Goal: Book appointment/travel/reservation

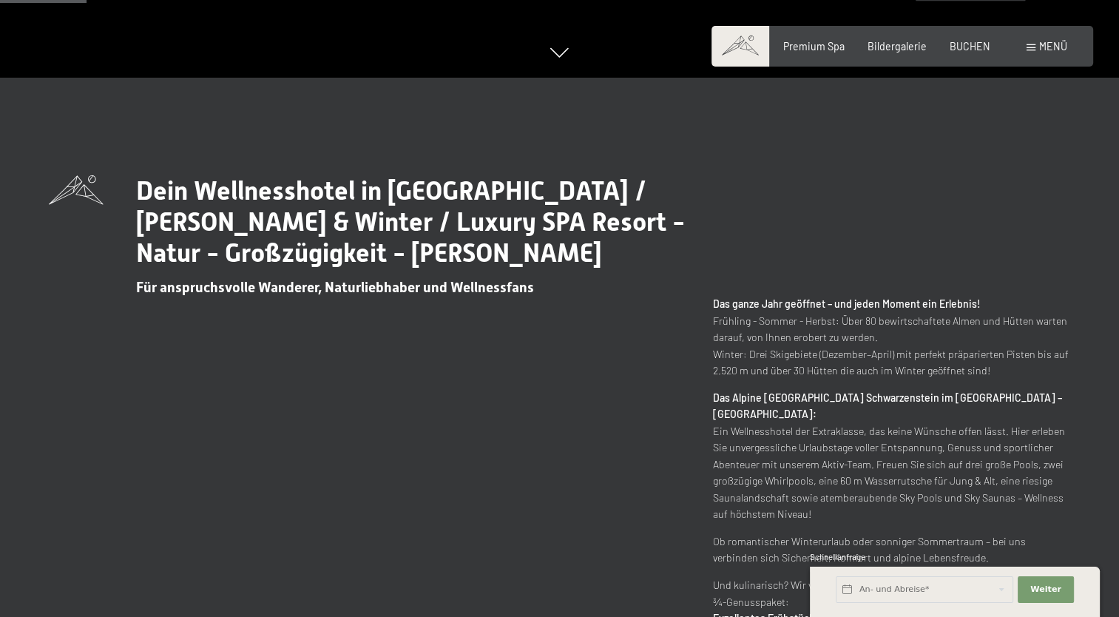
scroll to position [897, 0]
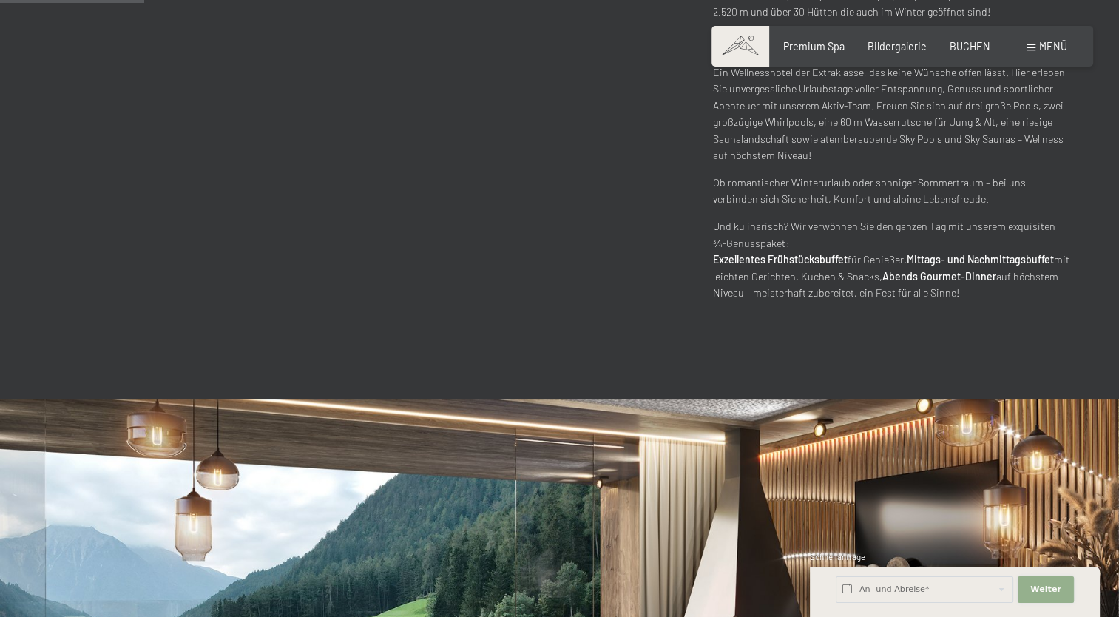
click at [1045, 587] on span "Weiter" at bounding box center [1045, 589] width 31 height 12
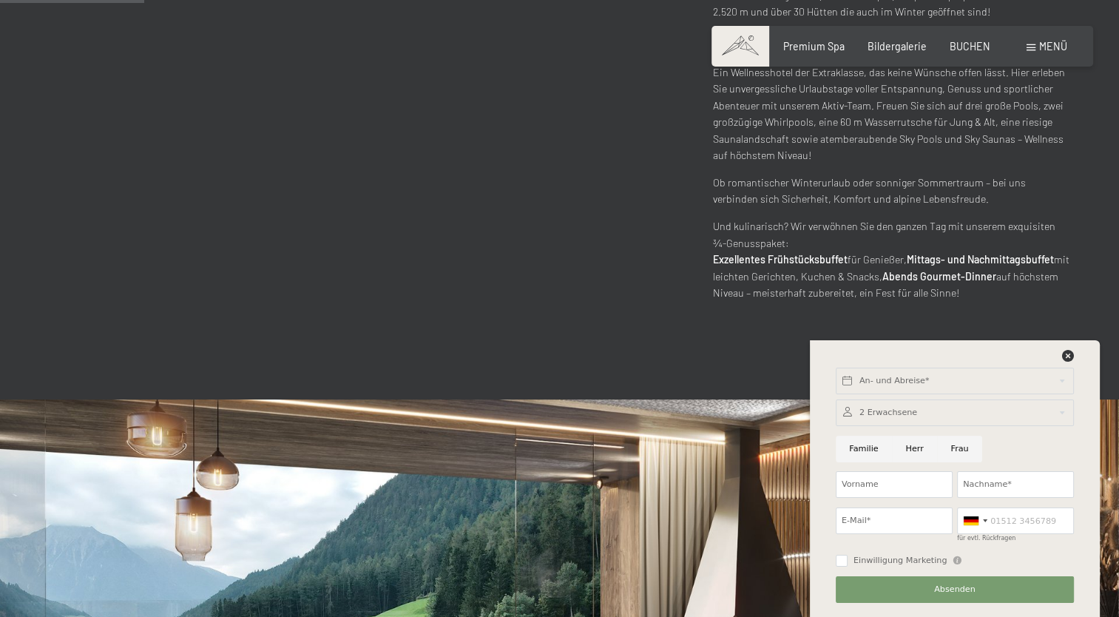
click at [1073, 345] on div "An- und Abreise* Weiter Adressfelder ausblenden 2 Erwachsene 2 Erwachsene Älter…" at bounding box center [954, 478] width 257 height 276
click at [1067, 357] on icon at bounding box center [1068, 356] width 12 height 12
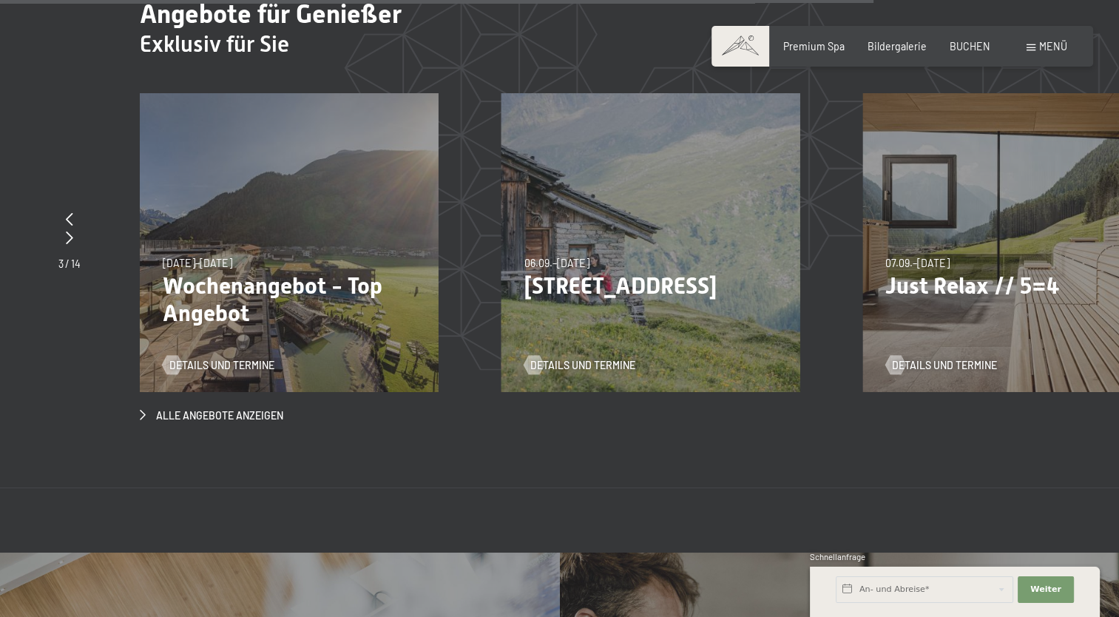
scroll to position [4864, 0]
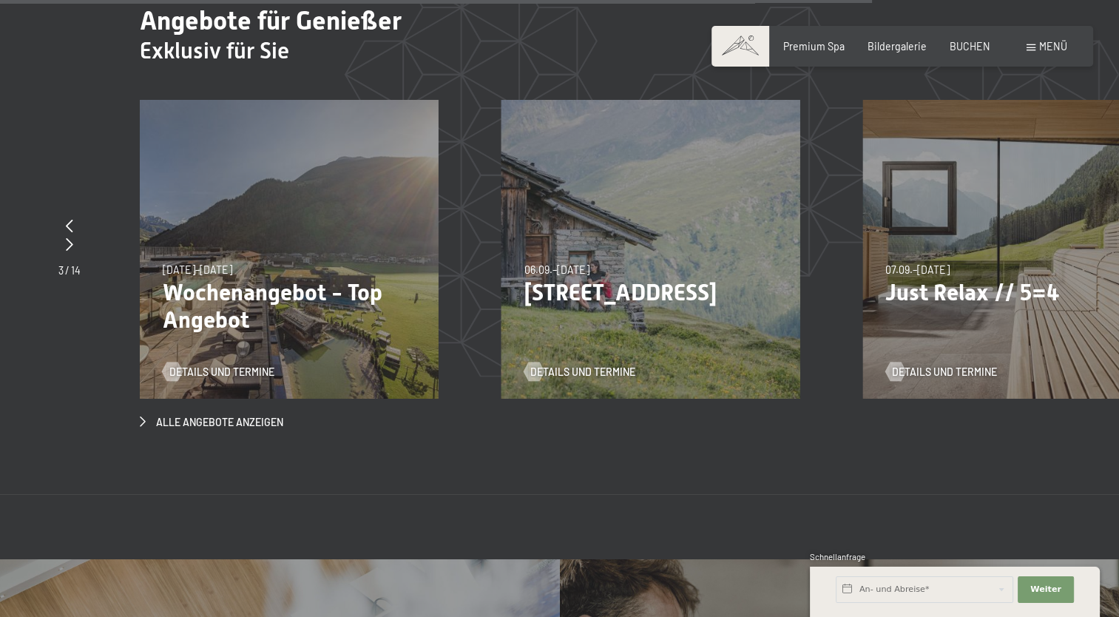
click at [220, 279] on p "Wochenangebot - Top Angebot" at bounding box center [289, 306] width 253 height 55
click at [205, 279] on p "Wochenangebot - Top Angebot" at bounding box center [289, 306] width 253 height 55
click at [189, 364] on span "Details und Termine" at bounding box center [236, 371] width 105 height 15
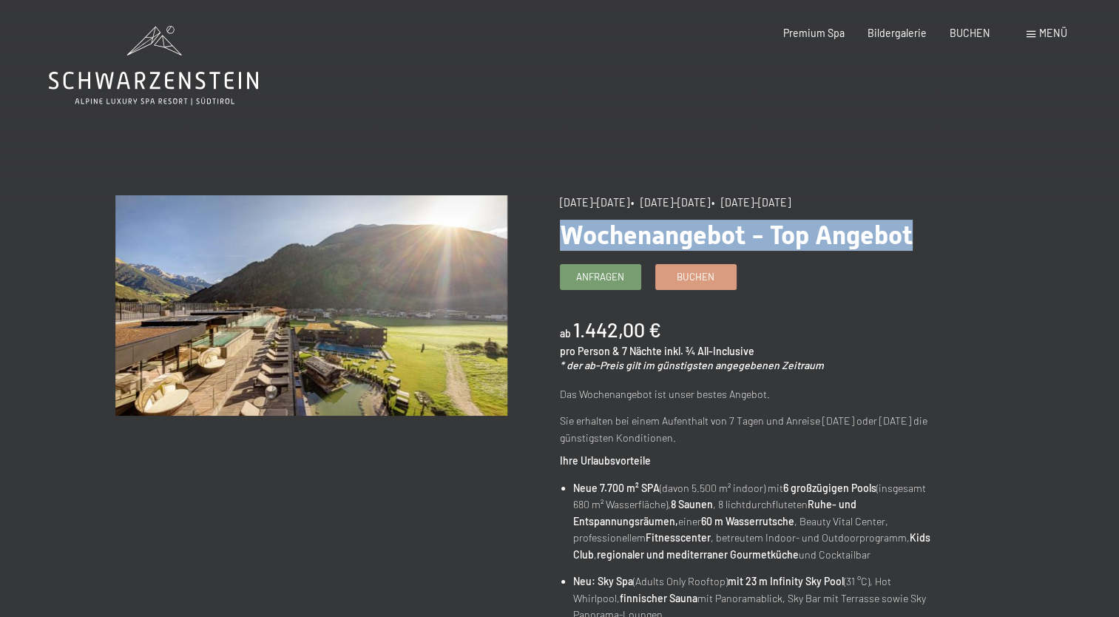
drag, startPoint x: 1117, startPoint y: 138, endPoint x: 1130, endPoint y: 238, distance: 100.7
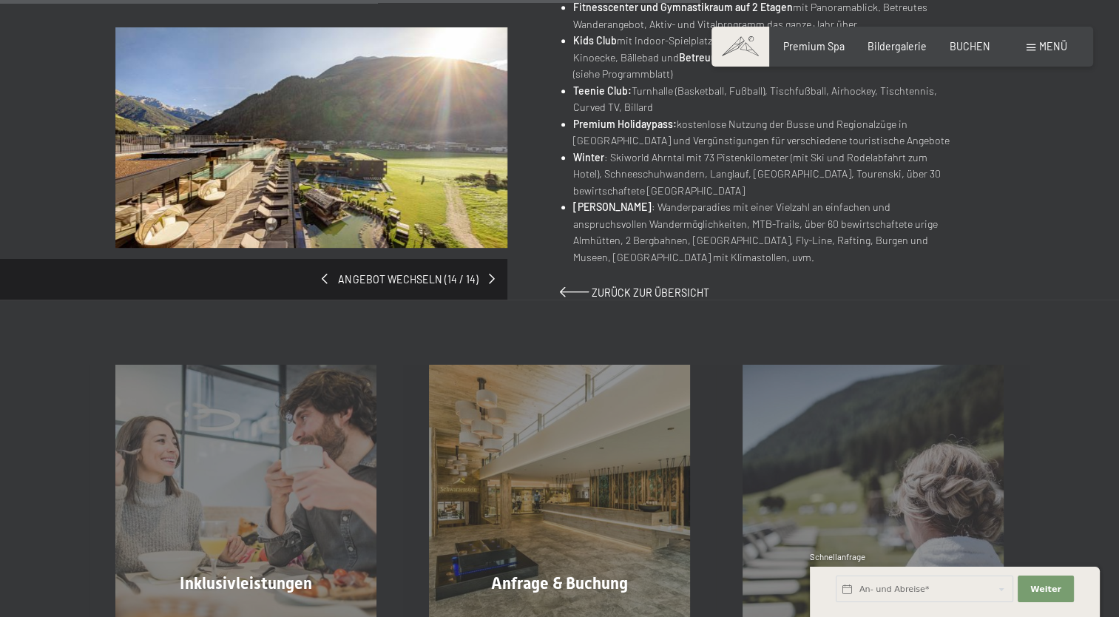
scroll to position [1019, 0]
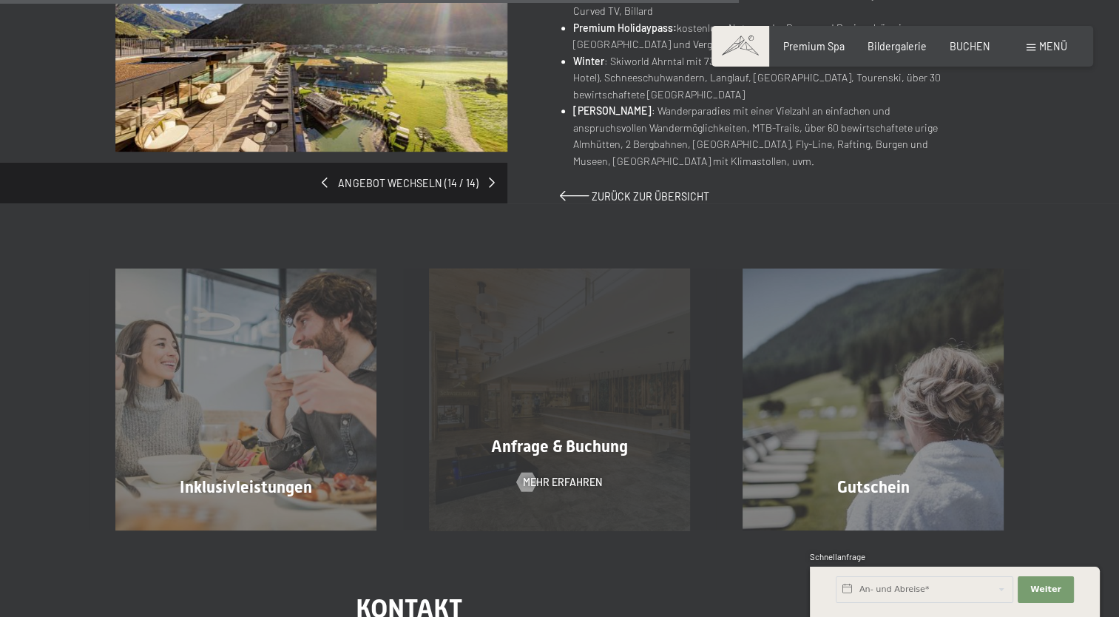
click at [525, 386] on div "Anfrage & Buchung Mehr erfahren" at bounding box center [559, 398] width 313 height 261
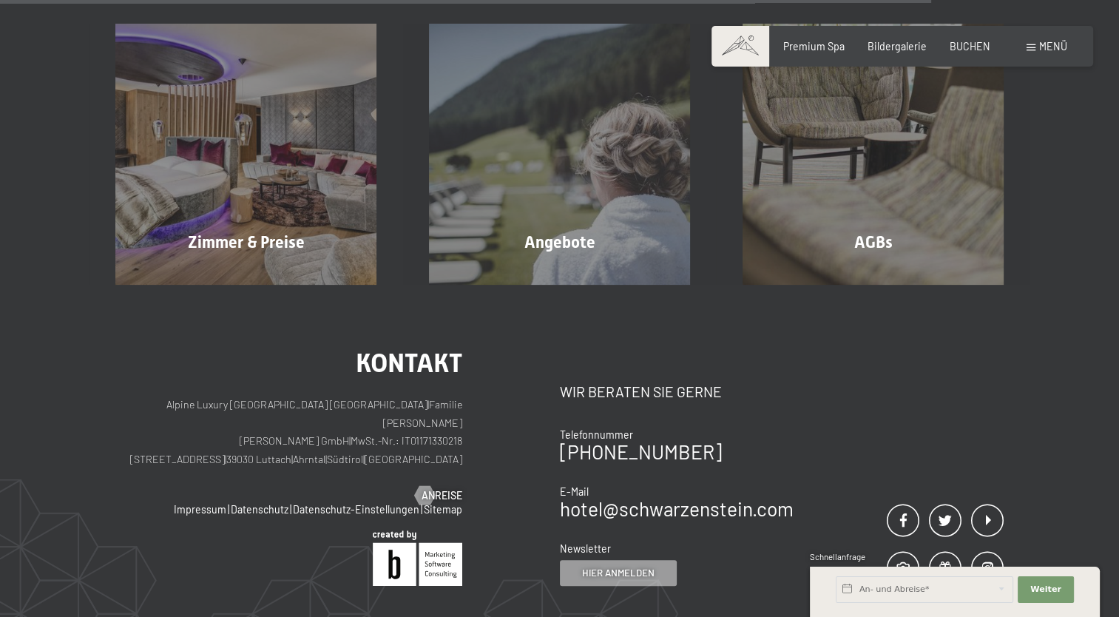
scroll to position [997, 0]
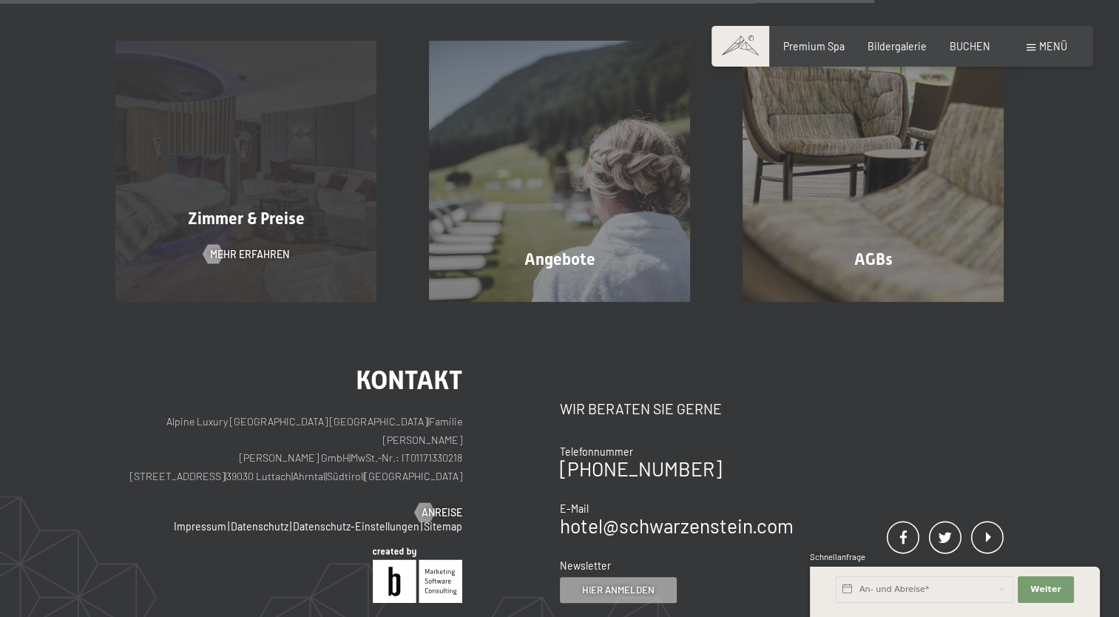
click at [323, 214] on div "Zimmer & Preise Mehr erfahren" at bounding box center [245, 171] width 313 height 261
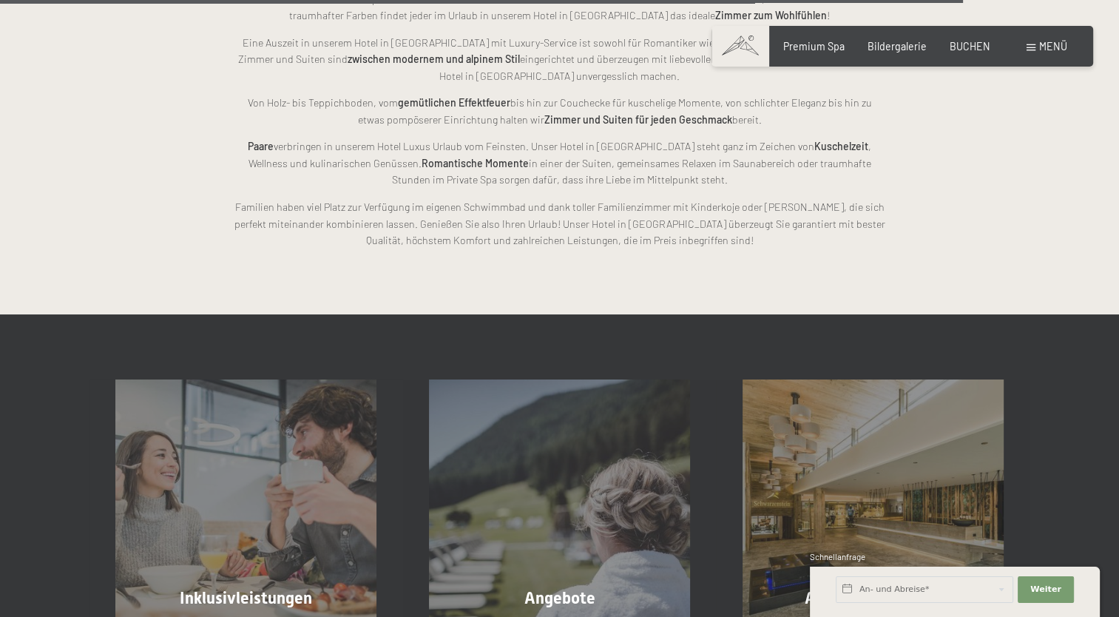
scroll to position [3580, 0]
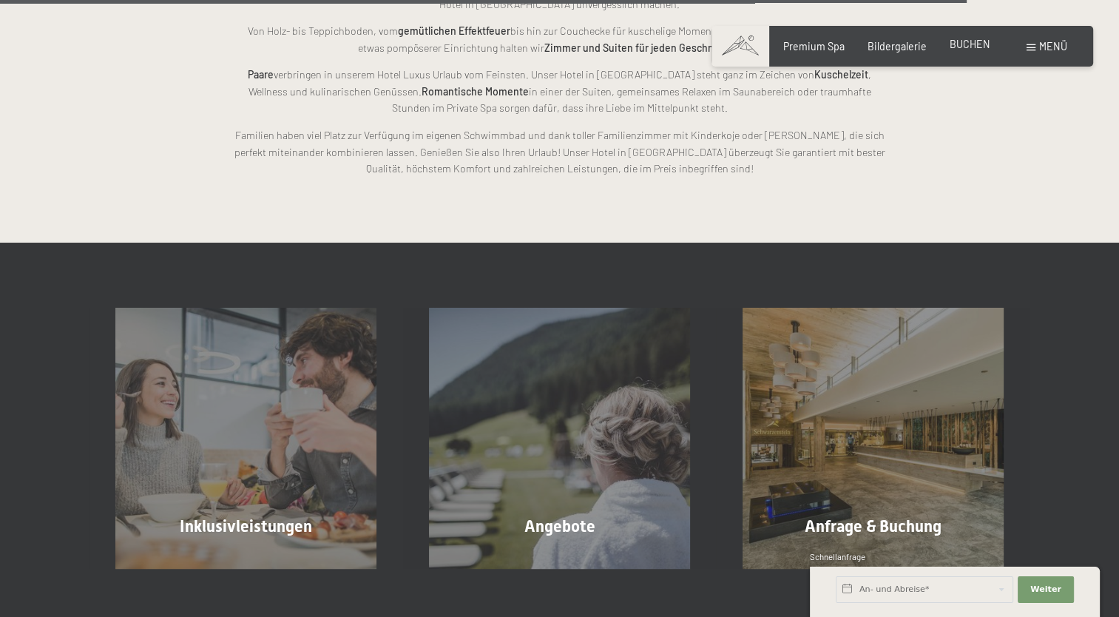
click at [966, 40] on span "BUCHEN" at bounding box center [969, 44] width 41 height 13
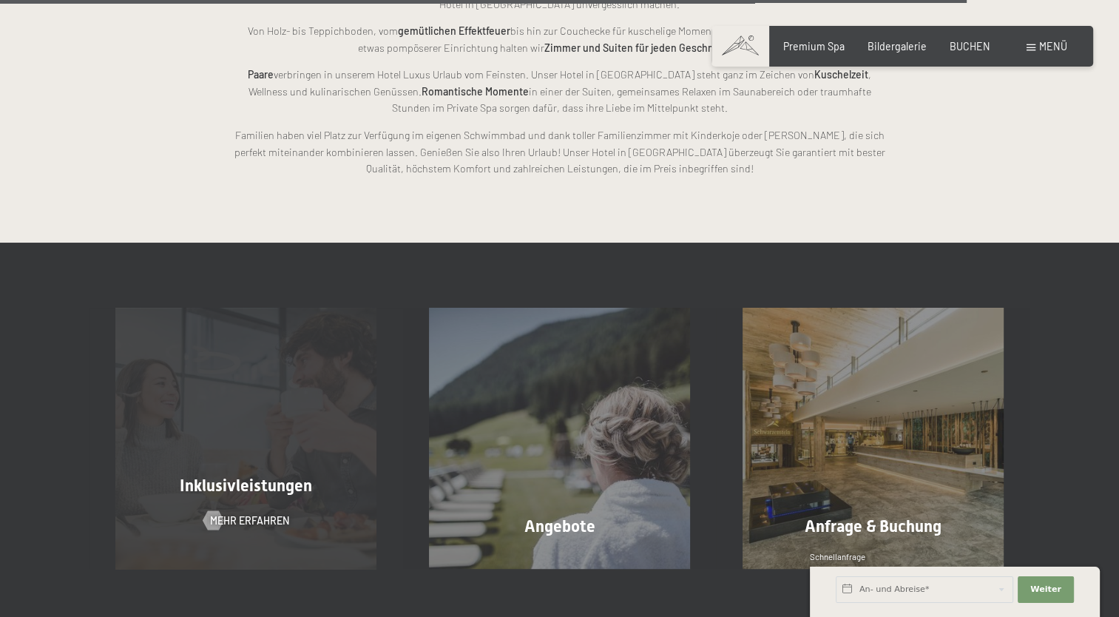
click at [158, 413] on div "Inklusivleistungen Mehr erfahren" at bounding box center [245, 438] width 313 height 261
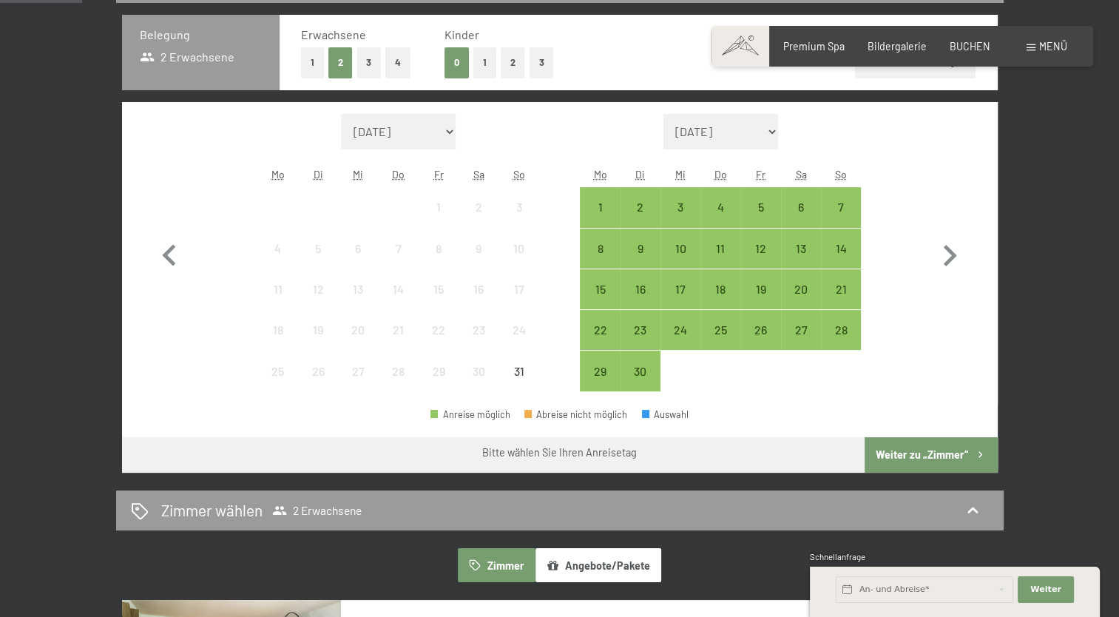
scroll to position [399, 0]
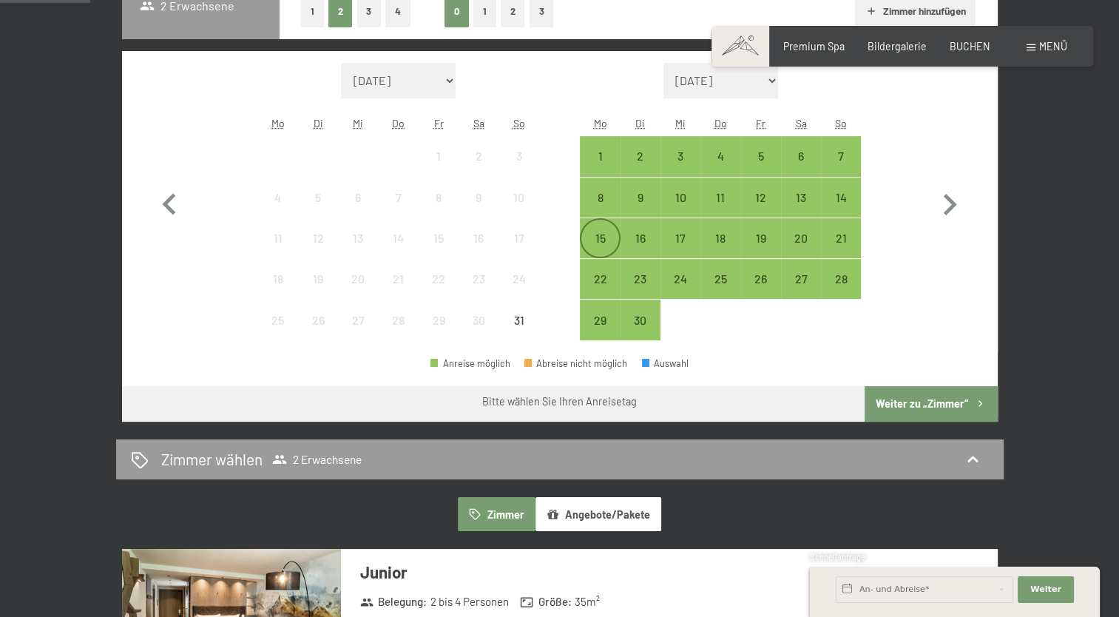
click at [603, 237] on div "15" at bounding box center [599, 250] width 37 height 37
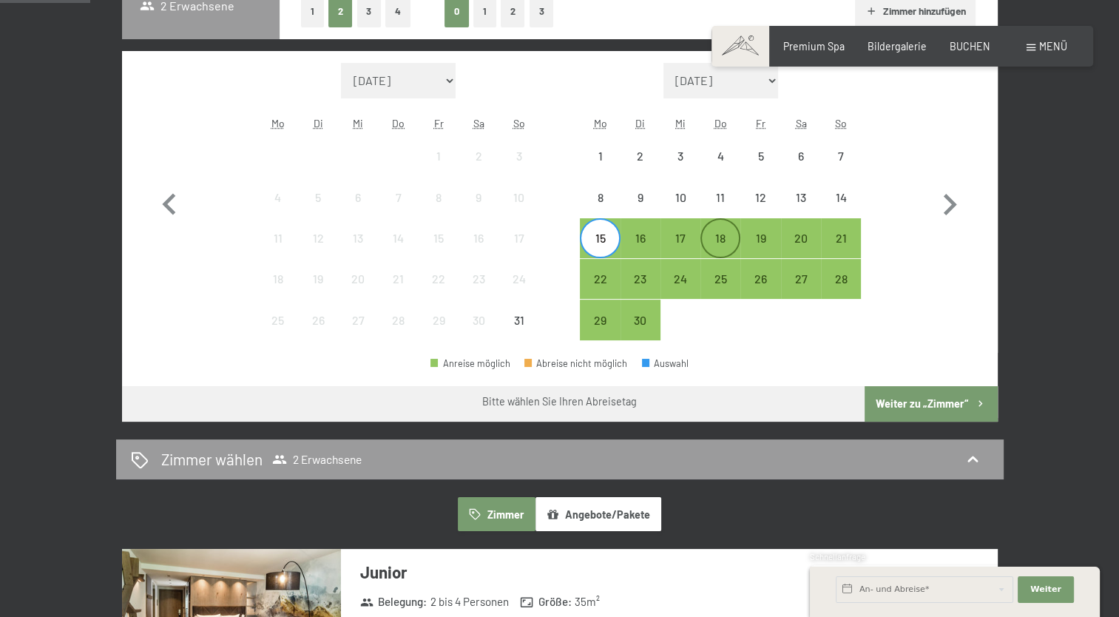
click at [718, 225] on div "18" at bounding box center [720, 238] width 37 height 37
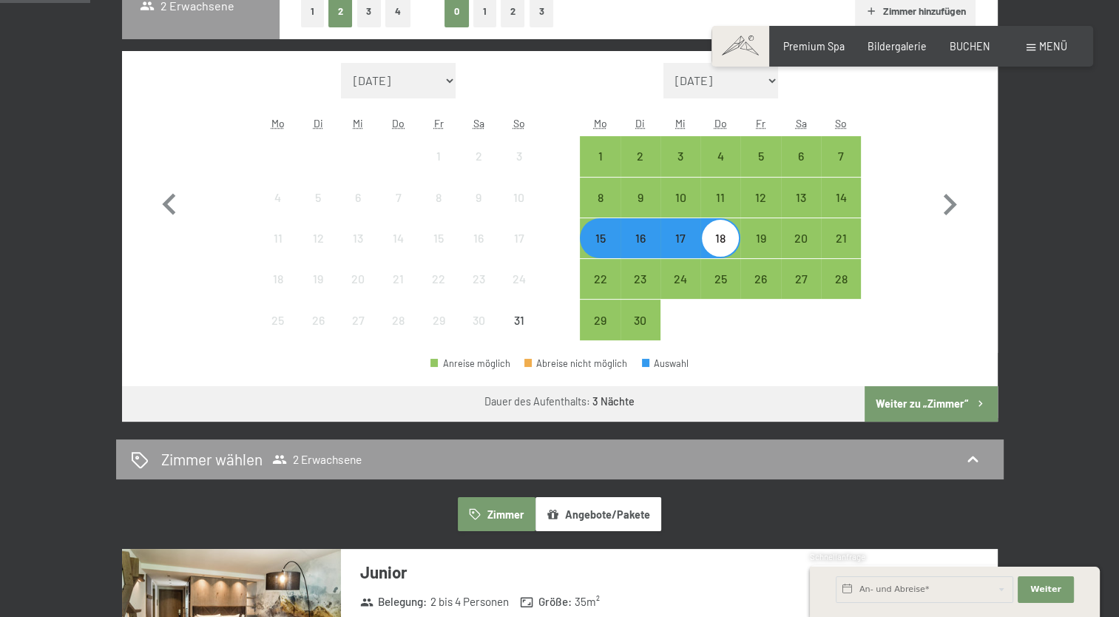
click at [931, 402] on button "Weiter zu „Zimmer“" at bounding box center [930, 403] width 132 height 35
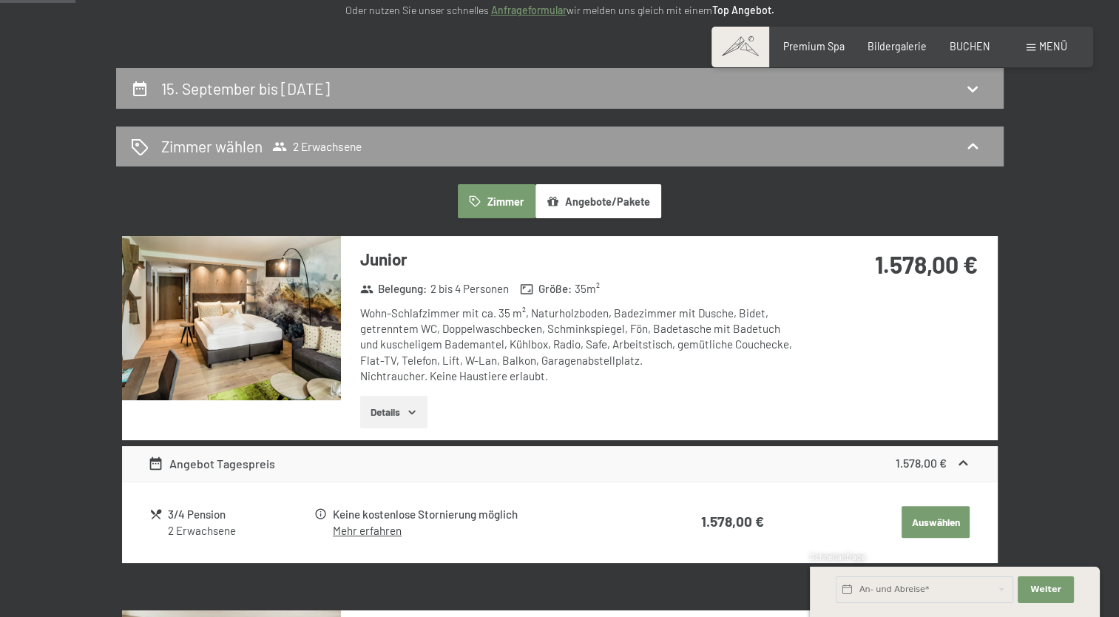
scroll to position [288, 0]
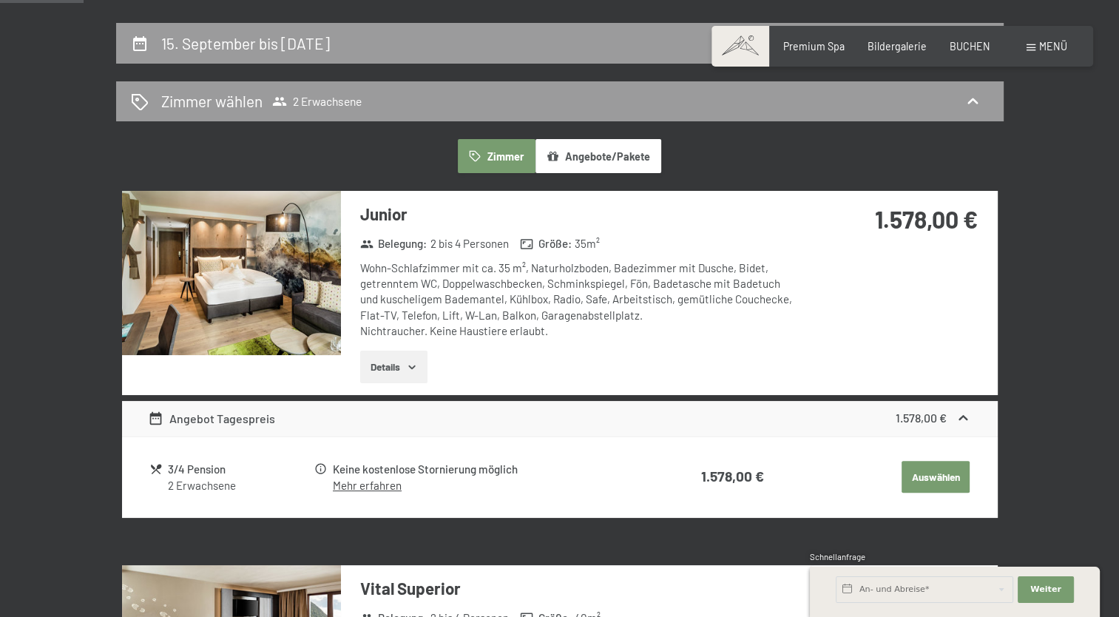
click at [411, 368] on icon "button" at bounding box center [412, 367] width 12 height 12
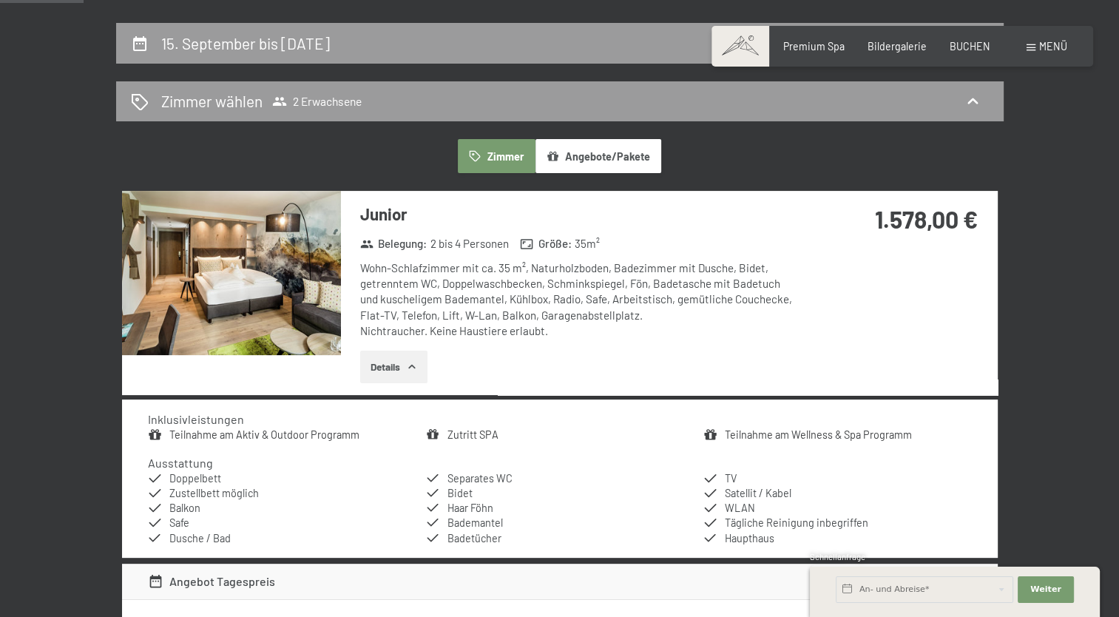
click at [274, 280] on img at bounding box center [231, 273] width 219 height 164
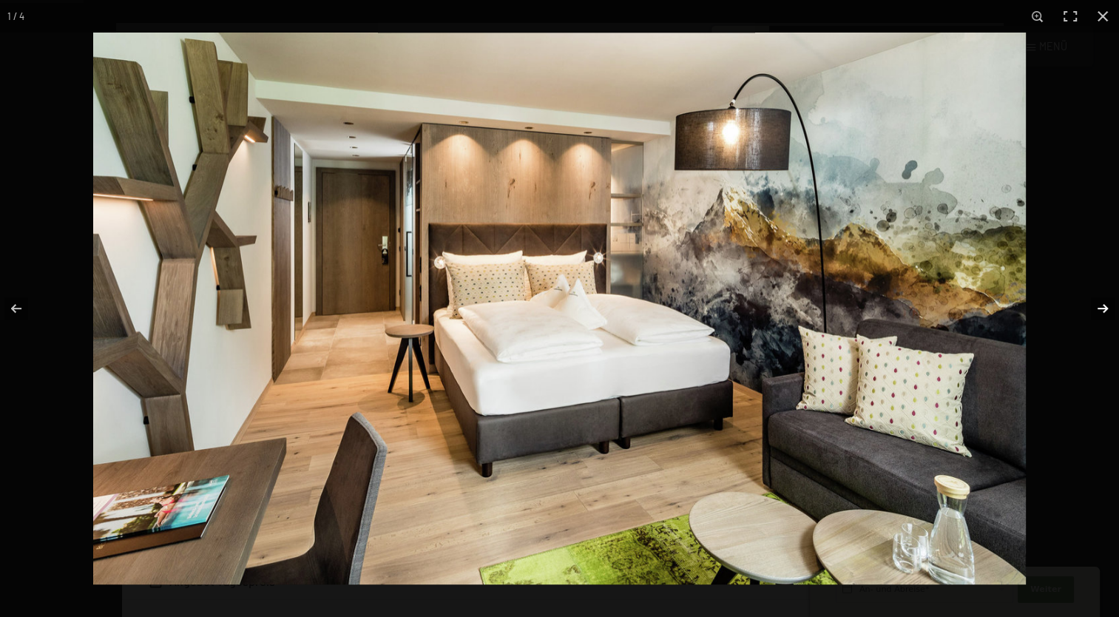
click at [1102, 304] on button "button" at bounding box center [1093, 308] width 52 height 74
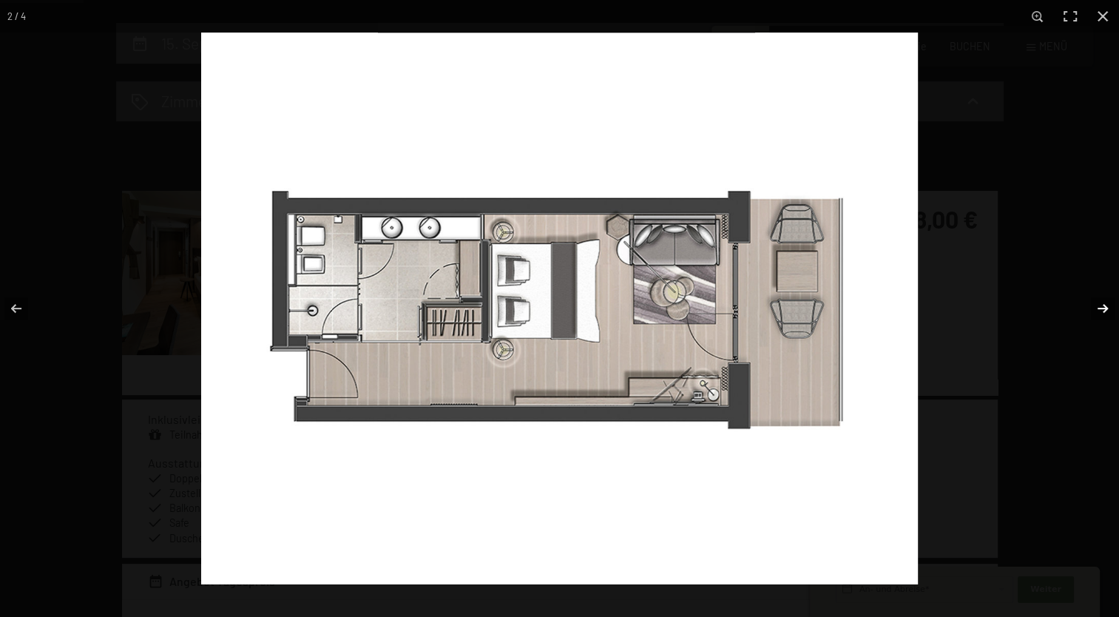
click at [1102, 304] on button "button" at bounding box center [1093, 308] width 52 height 74
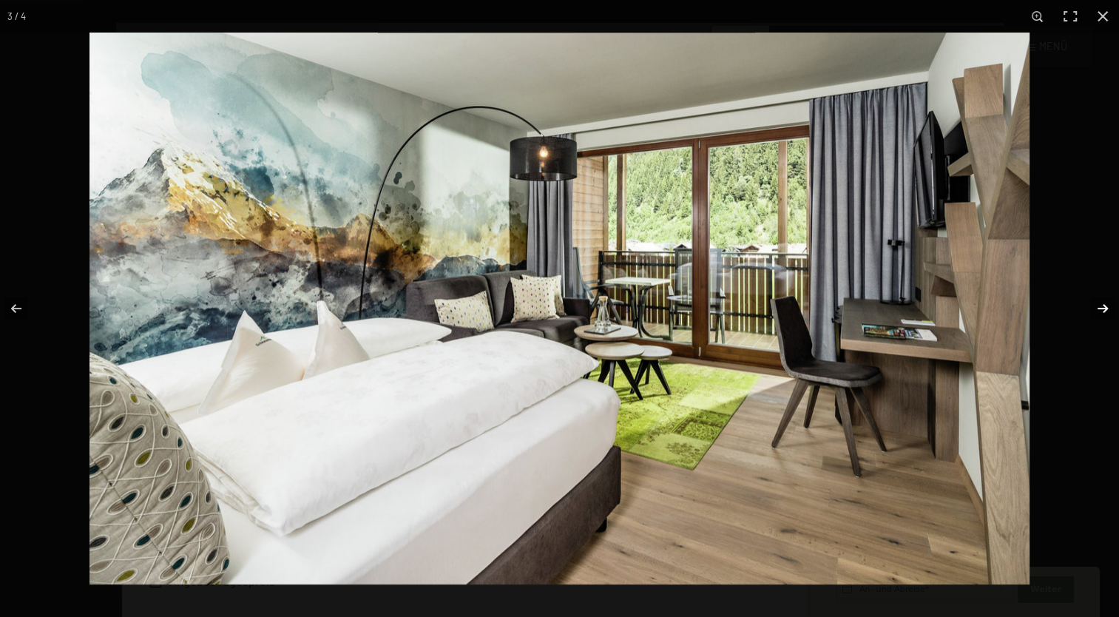
click at [1102, 304] on button "button" at bounding box center [1093, 308] width 52 height 74
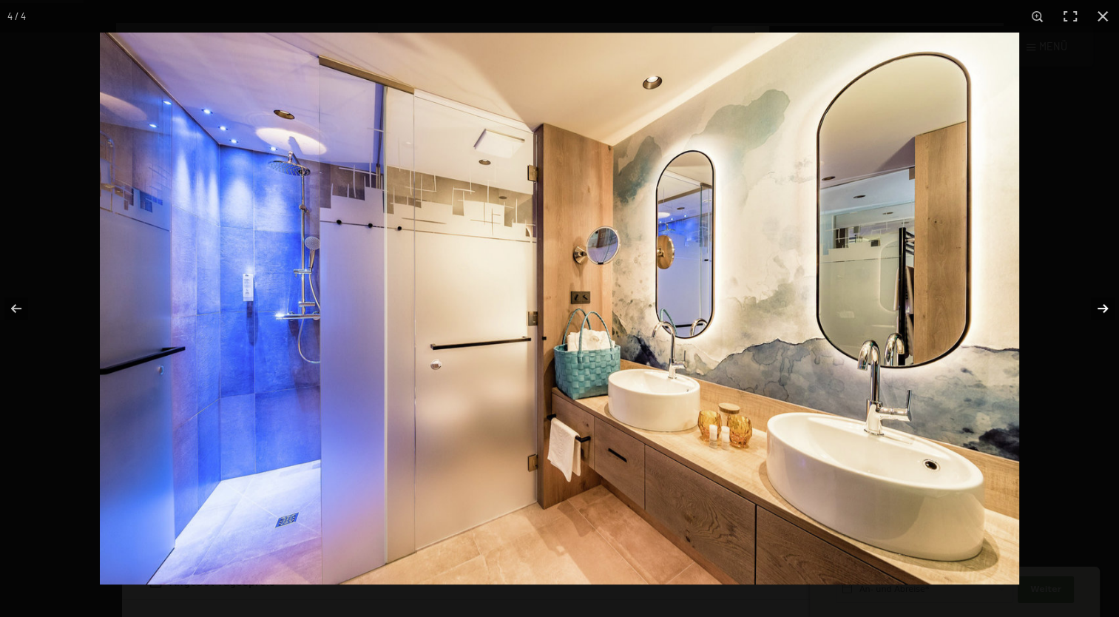
click at [1102, 304] on button "button" at bounding box center [1093, 308] width 52 height 74
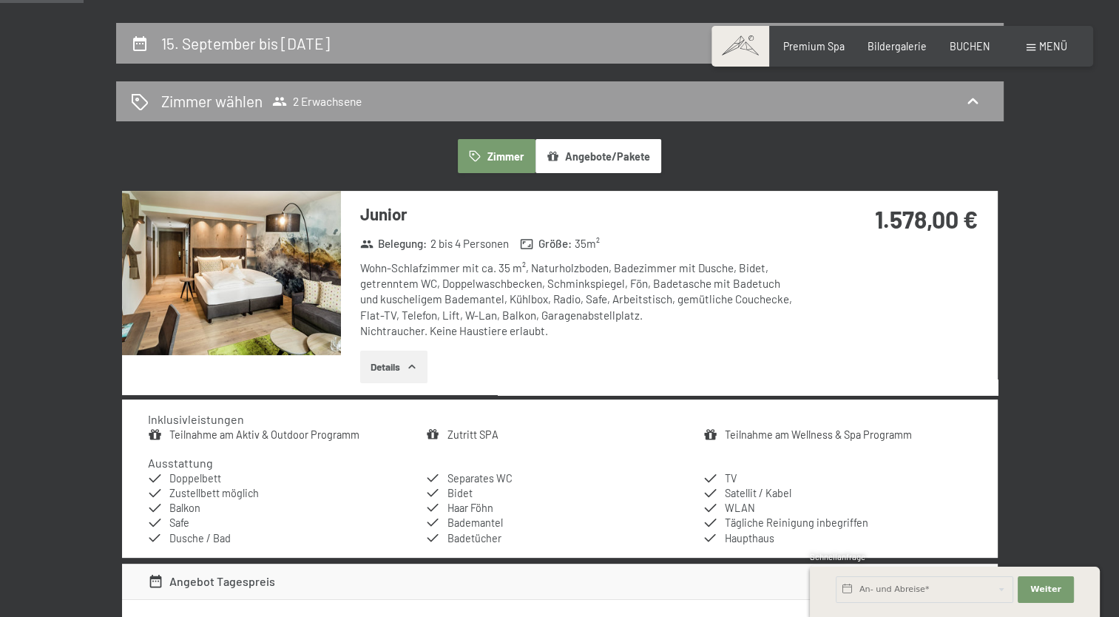
click at [0, 0] on button "button" at bounding box center [0, 0] width 0 height 0
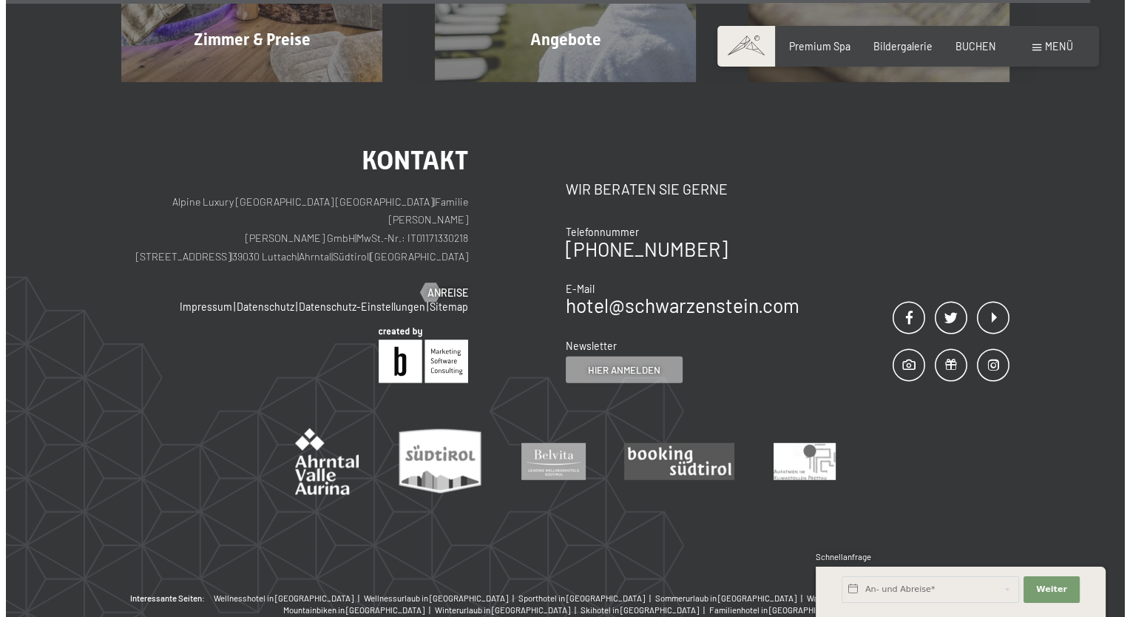
scroll to position [4016, 0]
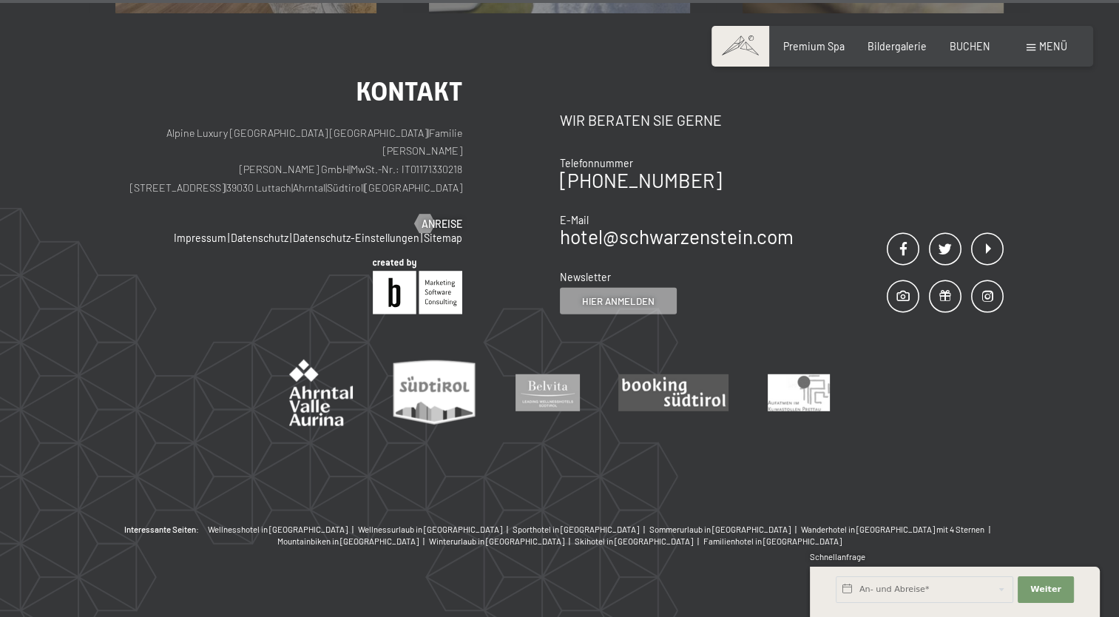
click at [1047, 52] on div "Menü" at bounding box center [1046, 46] width 41 height 15
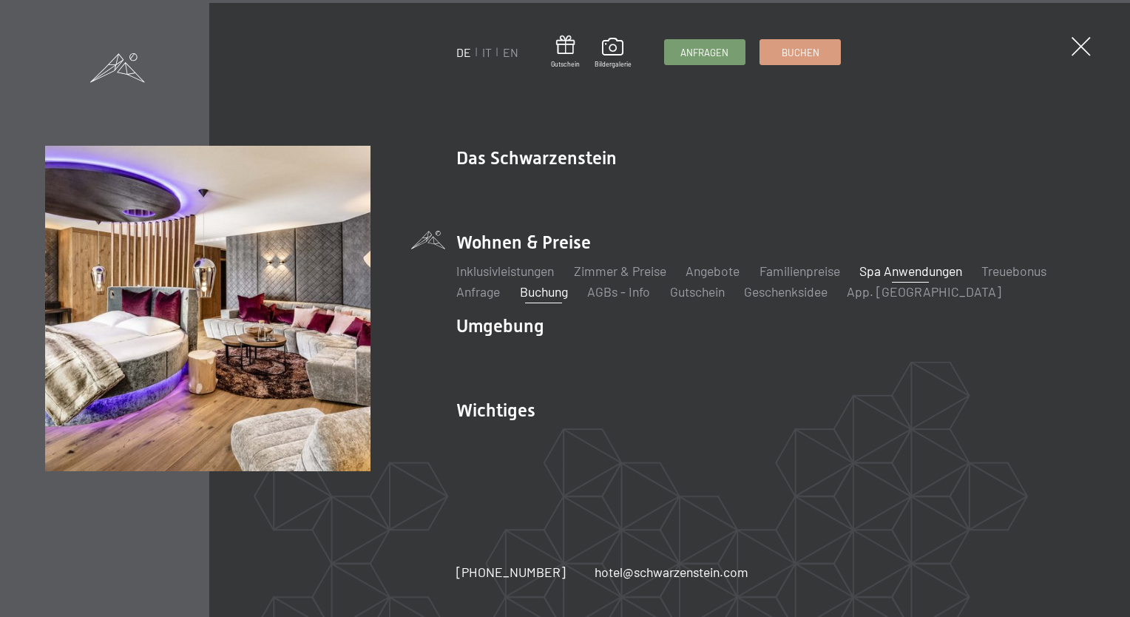
click at [905, 267] on link "Spa Anwendungen" at bounding box center [910, 270] width 103 height 16
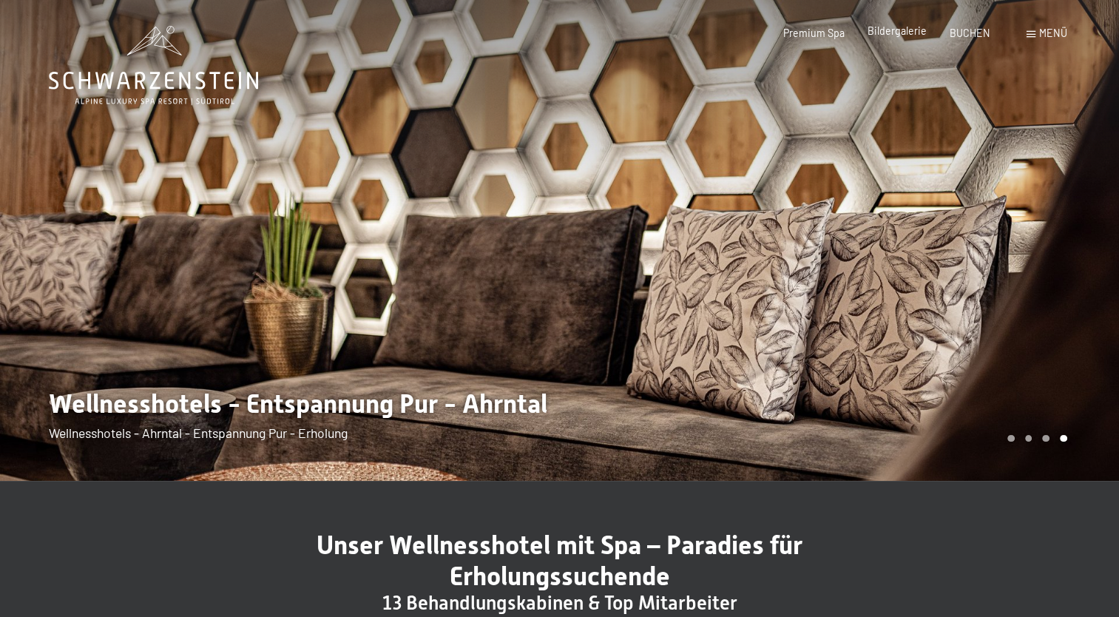
click at [889, 24] on span "Bildergalerie" at bounding box center [896, 30] width 59 height 13
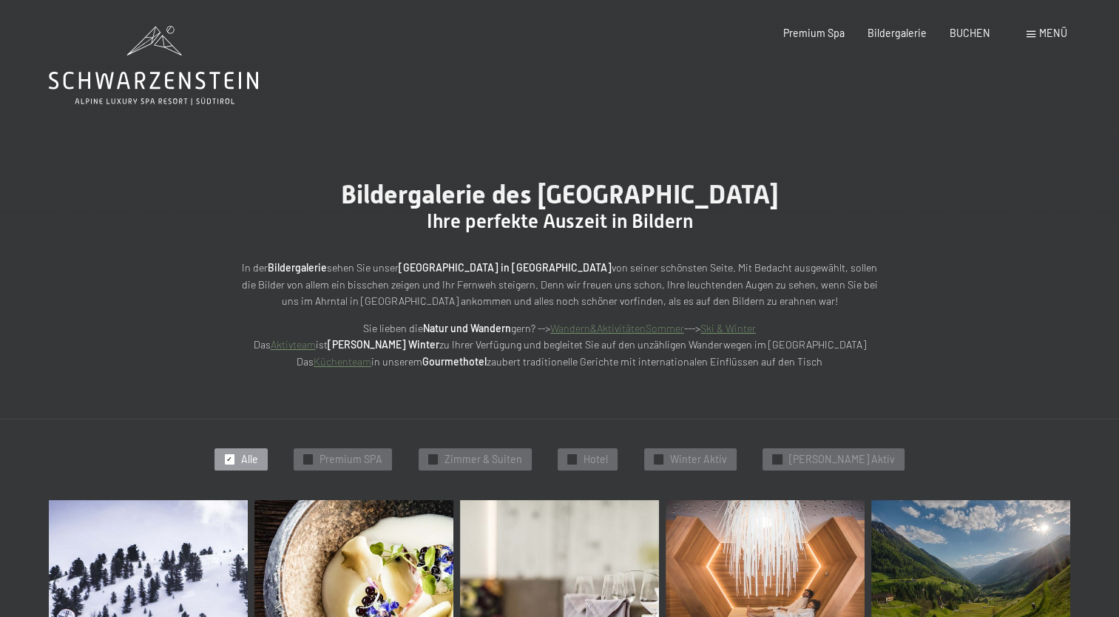
drag, startPoint x: 1117, startPoint y: 33, endPoint x: 1121, endPoint y: 62, distance: 29.9
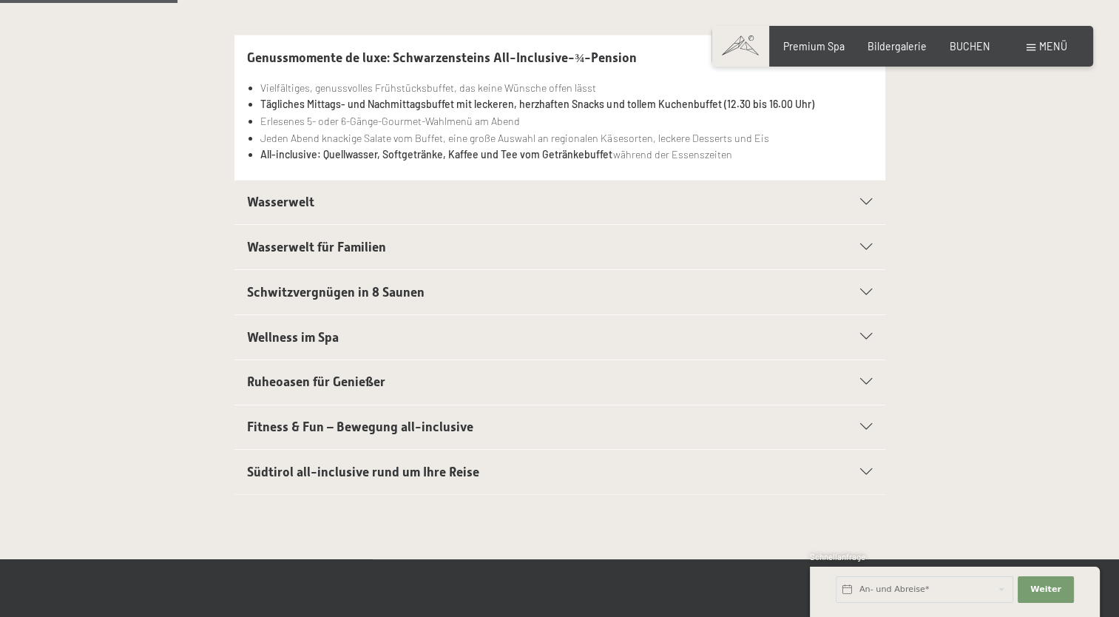
scroll to position [384, 0]
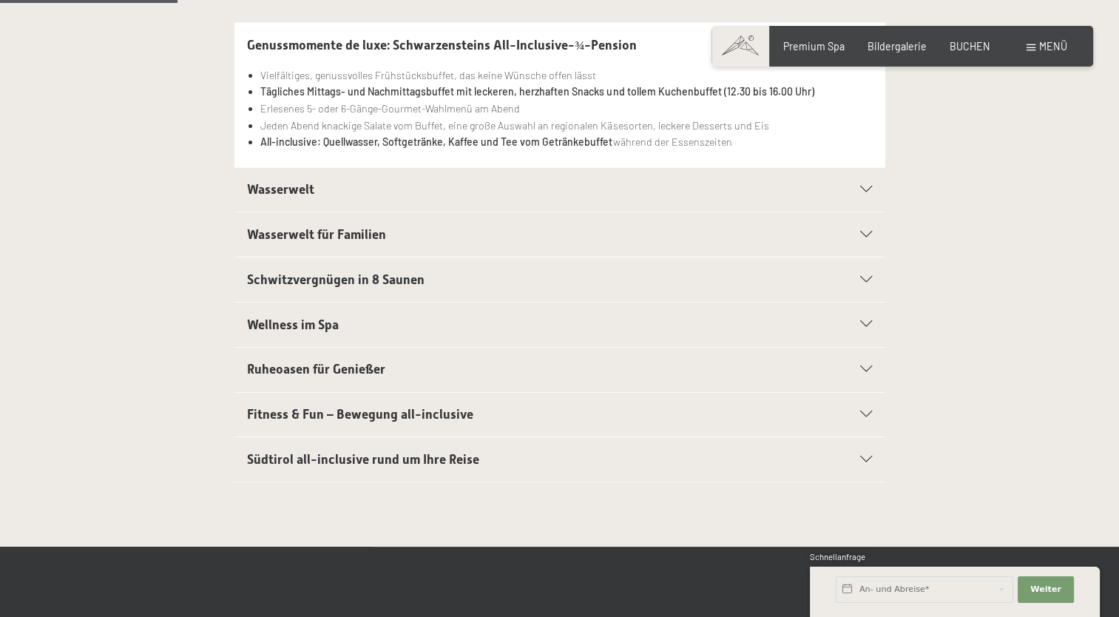
click at [865, 277] on icon at bounding box center [866, 279] width 12 height 7
